Goal: Transaction & Acquisition: Purchase product/service

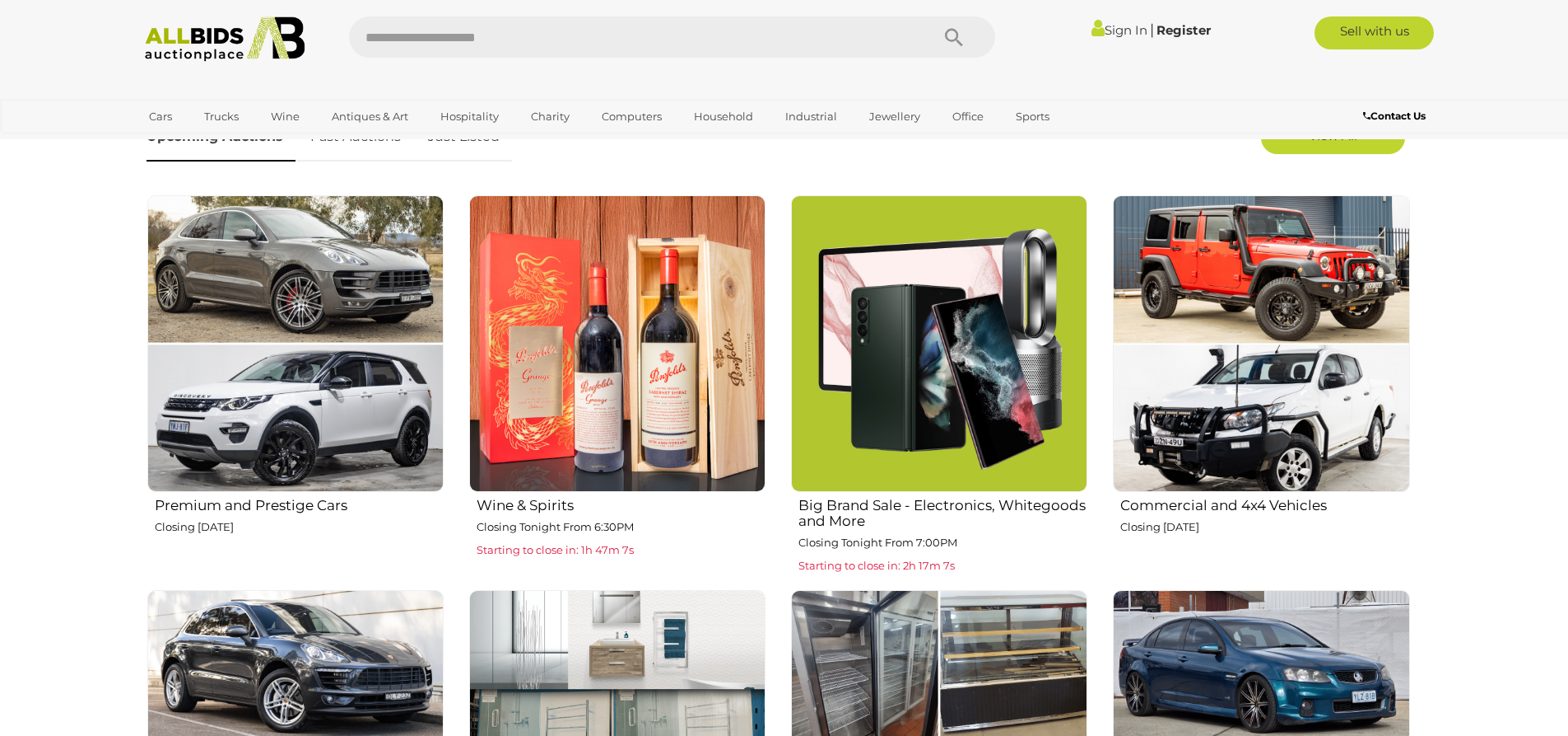
scroll to position [659, 0]
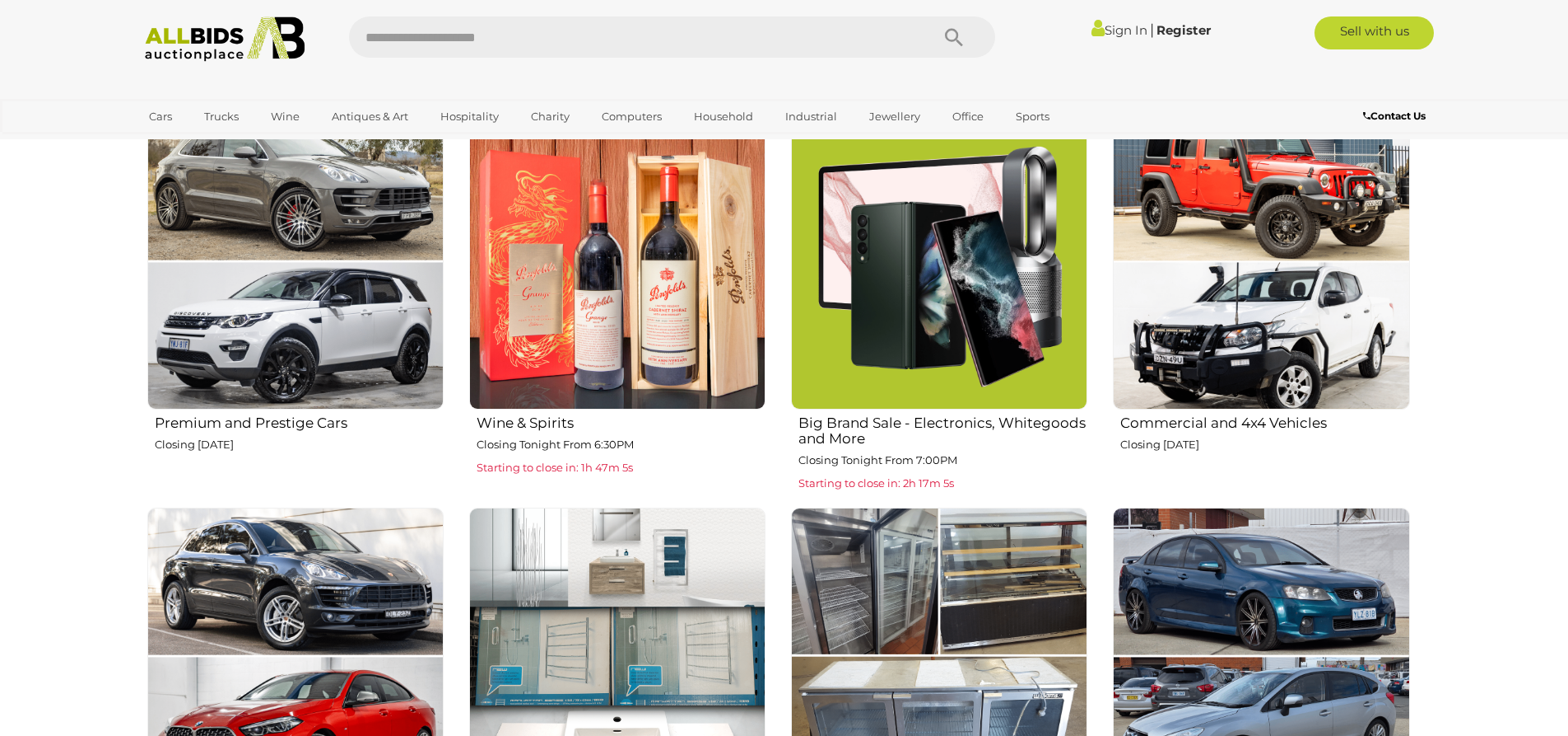
click at [944, 333] on img at bounding box center [939, 261] width 296 height 296
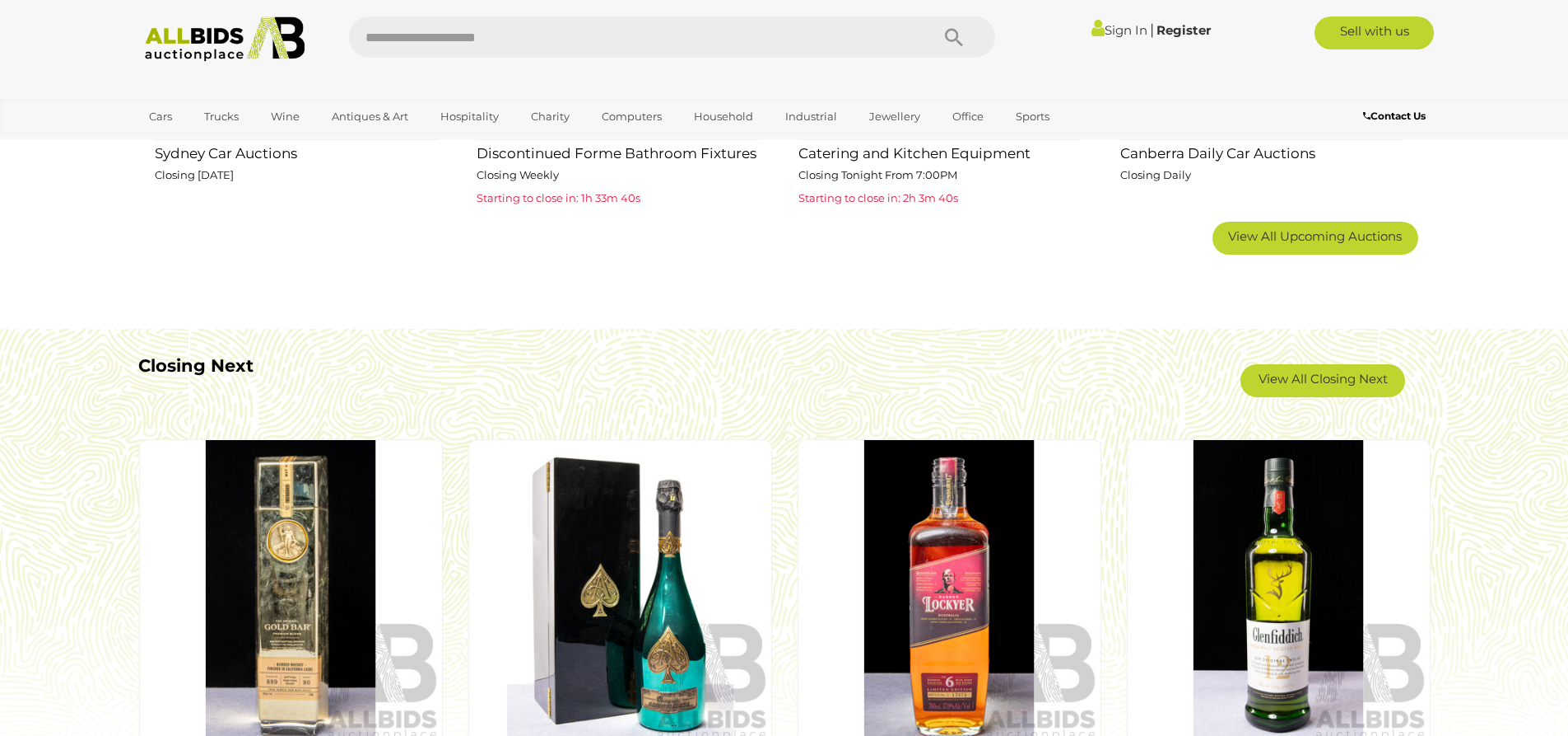
scroll to position [1187, 0]
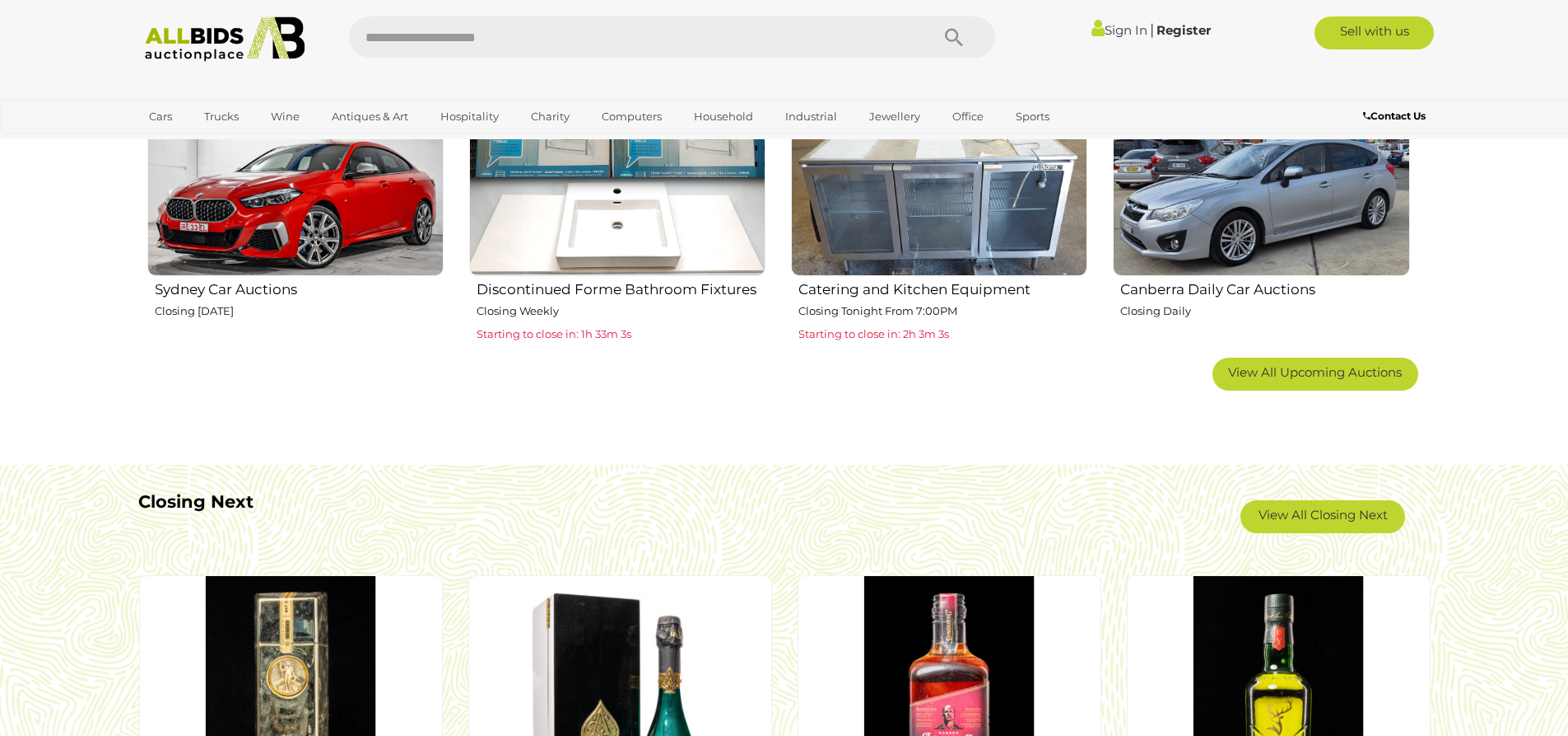
click at [665, 534] on div "Closing Next View All Closing Next" at bounding box center [785, 512] width 1292 height 58
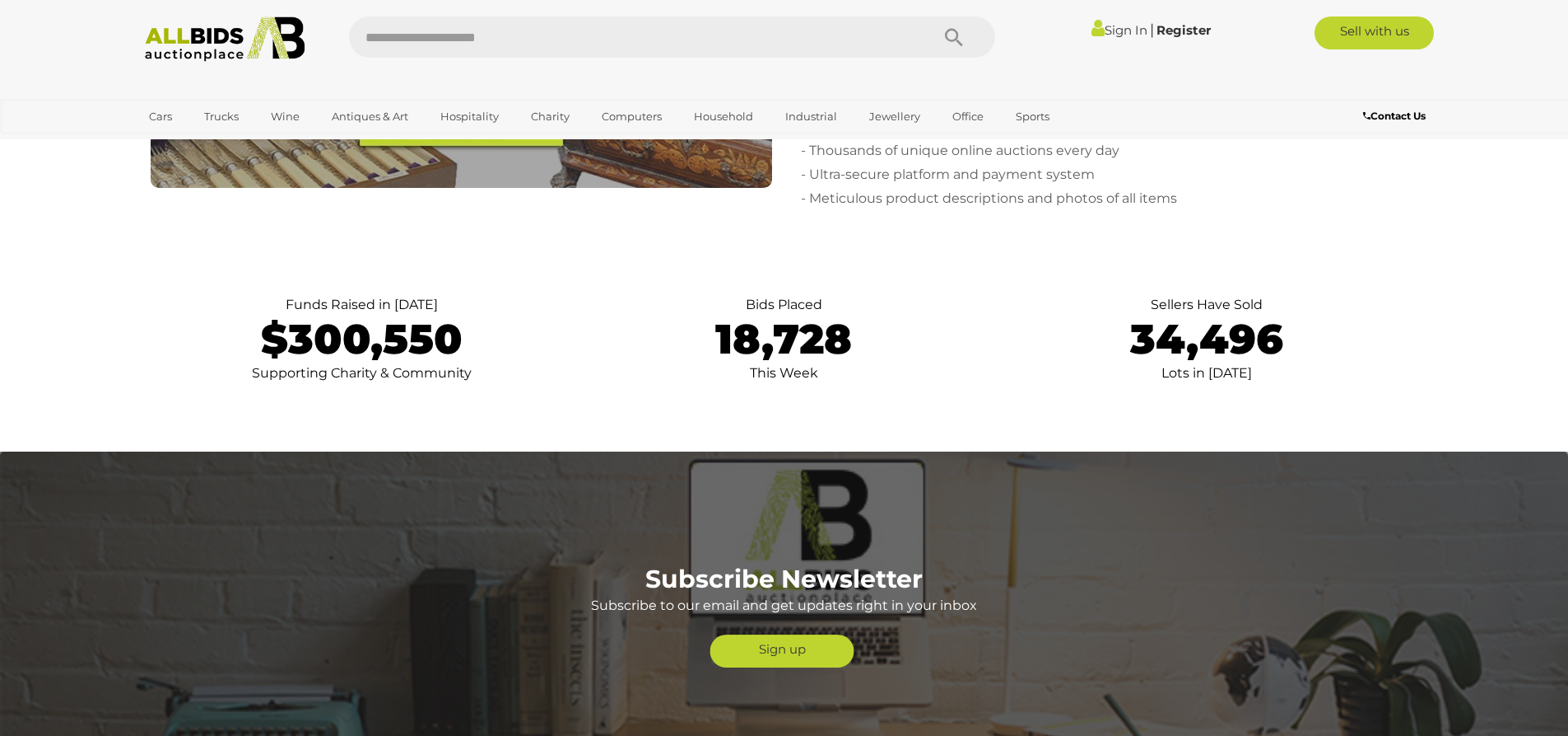
scroll to position [3494, 0]
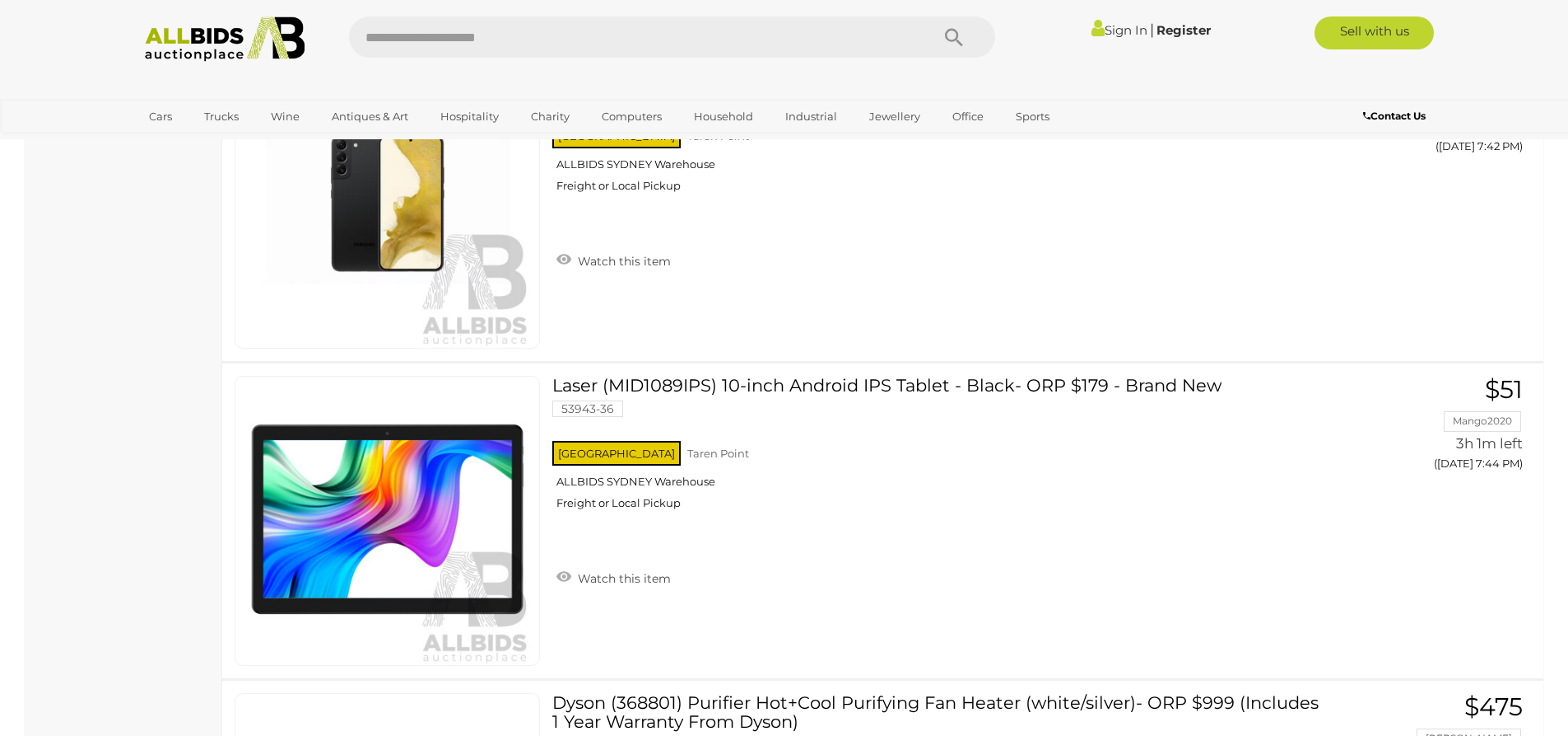
scroll to position [7414, 0]
